Goal: Find contact information: Find contact information

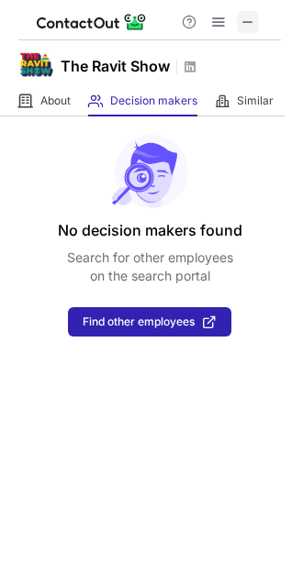
click at [248, 20] on span at bounding box center [247, 22] width 15 height 15
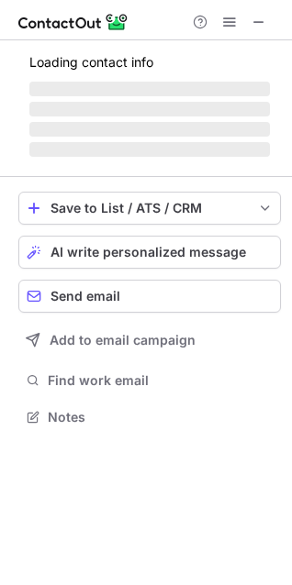
scroll to position [444, 292]
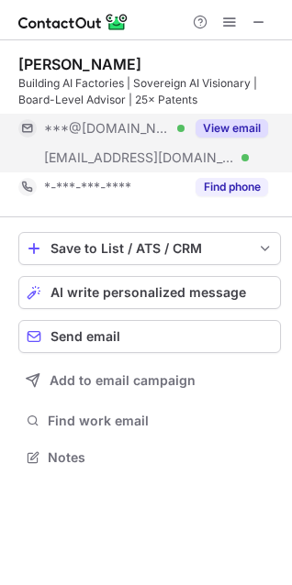
click at [244, 130] on button "View email" at bounding box center [231, 128] width 72 height 18
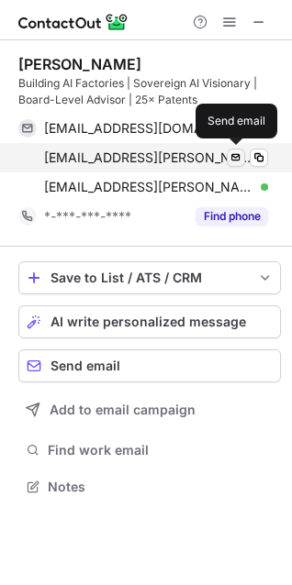
click at [231, 160] on span at bounding box center [235, 157] width 15 height 15
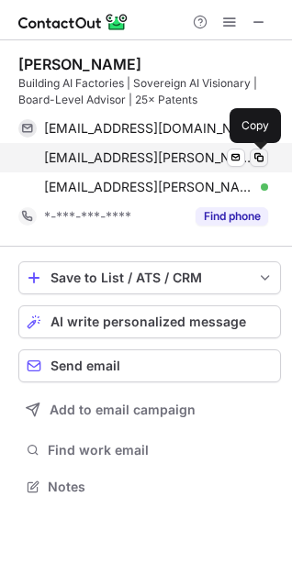
click at [260, 159] on span at bounding box center [258, 157] width 15 height 15
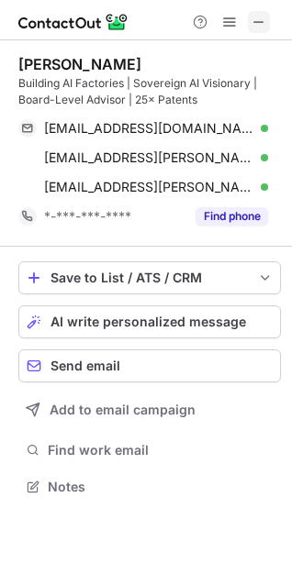
click at [264, 25] on span at bounding box center [258, 22] width 15 height 15
